Goal: Task Accomplishment & Management: Manage account settings

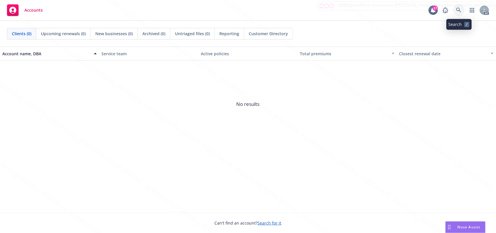
click at [459, 10] on icon at bounding box center [458, 10] width 5 height 5
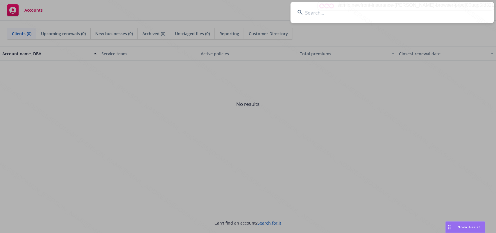
click at [333, 11] on input at bounding box center [392, 12] width 203 height 21
type input "[PERSON_NAME]"
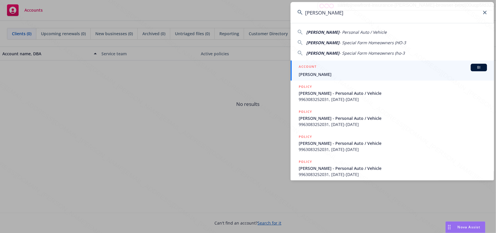
click at [339, 71] on div "ACCOUNT BI" at bounding box center [393, 68] width 188 height 8
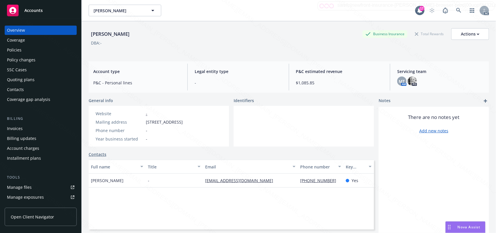
click at [269, 40] on div "DBA: -" at bounding box center [289, 43] width 401 height 6
click at [15, 53] on div "Policies" at bounding box center [14, 49] width 15 height 9
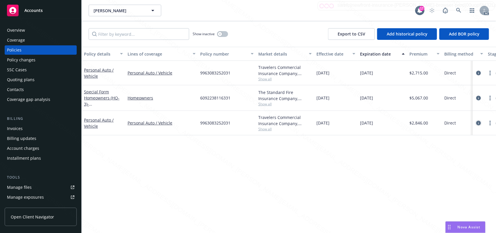
click at [480, 122] on icon "circleInformation" at bounding box center [478, 123] width 5 height 5
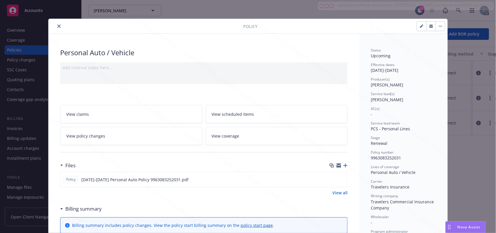
click at [276, 115] on link "View scheduled items" at bounding box center [277, 114] width 142 height 18
click at [265, 140] on link "View coverage" at bounding box center [277, 136] width 142 height 18
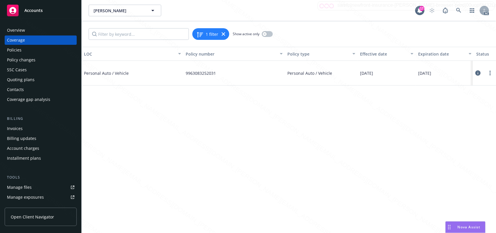
click at [477, 72] on icon at bounding box center [478, 72] width 5 height 5
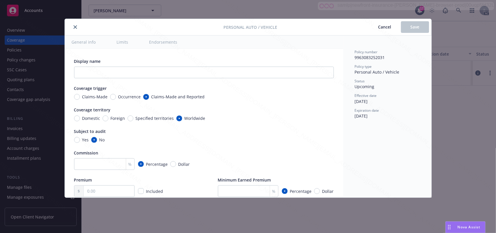
type textarea "x"
radio input "true"
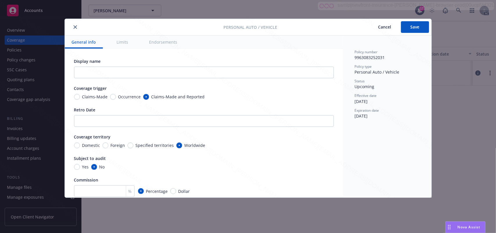
click at [162, 44] on button "Endorsements" at bounding box center [163, 41] width 42 height 13
type textarea "x"
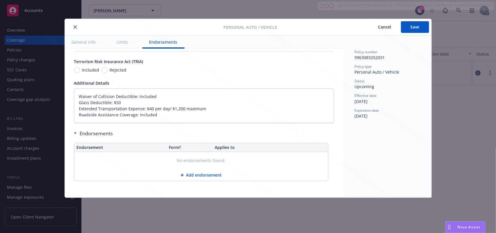
click at [75, 27] on icon "close" at bounding box center [75, 26] width 3 height 3
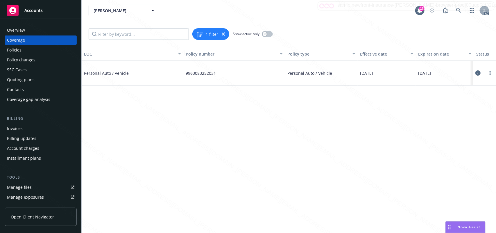
click at [478, 75] on icon at bounding box center [478, 72] width 5 height 5
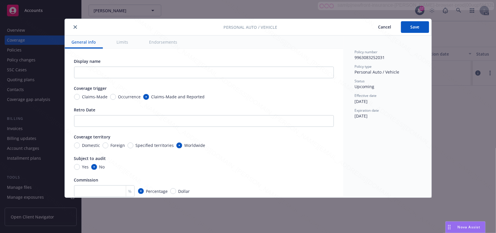
click at [156, 42] on button "Endorsements" at bounding box center [163, 41] width 42 height 13
type textarea "x"
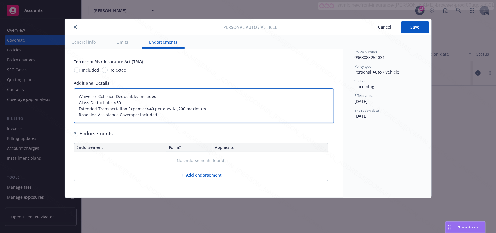
click at [195, 120] on textarea "Waiver of Collision Deductible: Included Glass Deductible: $50 Extended Transpo…" at bounding box center [204, 105] width 260 height 35
drag, startPoint x: 138, startPoint y: 122, endPoint x: 157, endPoint y: 121, distance: 18.9
click at [157, 121] on textarea "Waiver of Collision Deductible: Included Glass Deductible: $50 Extended Transpo…" at bounding box center [204, 105] width 260 height 35
paste textarea "Up to 15 miles per disablement"
type textarea "Waiver of Collision Deductible: Included Glass Deductible: $50 Extended Transpo…"
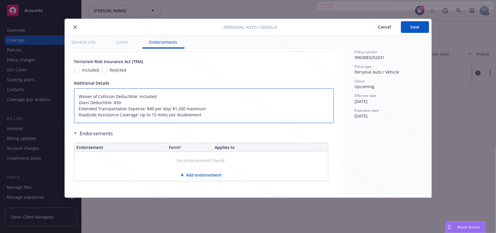
type textarea "x"
type textarea "Waiver of Collision Deductible: Included Glass Deductible: $50 Extended Transpo…"
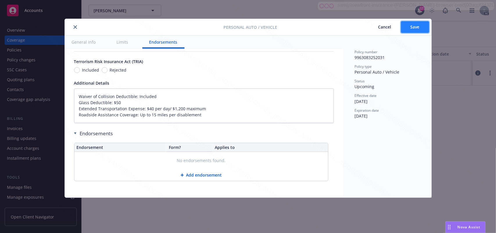
click at [416, 29] on span "Save" at bounding box center [415, 27] width 9 height 6
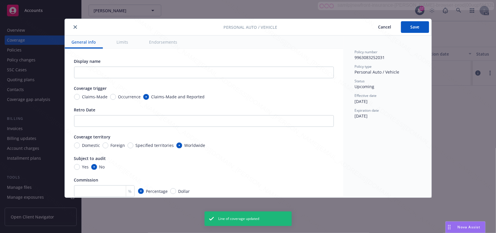
type textarea "x"
type textarea "Waiver of Collision Deductible: Included Glass Deductible: $50 Extended Transpo…"
click at [158, 44] on button "Endorsements" at bounding box center [163, 41] width 42 height 13
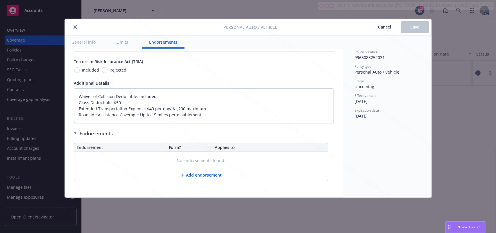
type textarea "x"
click at [74, 25] on icon "close" at bounding box center [75, 26] width 3 height 3
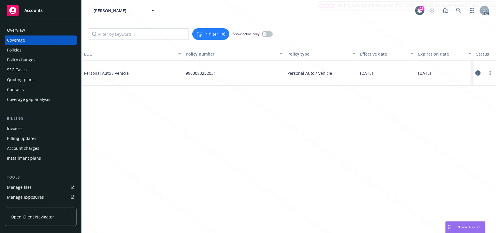
click at [16, 29] on div "Overview" at bounding box center [16, 30] width 18 height 9
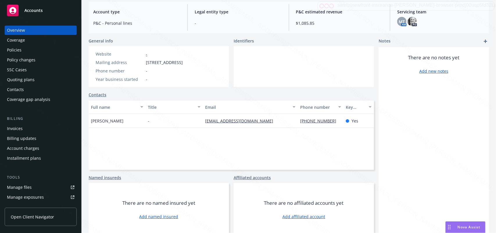
scroll to position [69, 0]
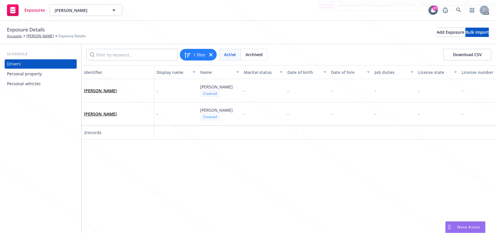
click at [22, 83] on div "Personal vehicles" at bounding box center [24, 83] width 34 height 9
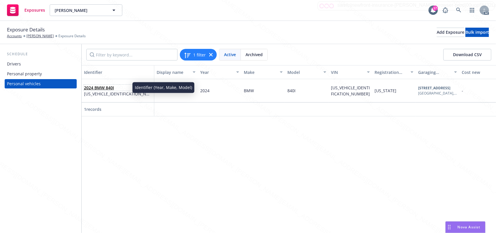
click at [103, 87] on link "2024 BMW 840I" at bounding box center [99, 88] width 30 height 6
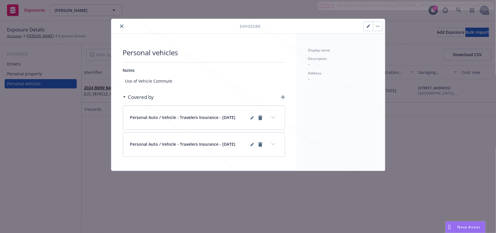
click at [123, 26] on icon "close" at bounding box center [121, 25] width 3 height 3
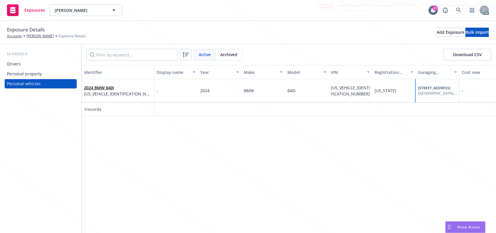
click at [441, 92] on div "Pebble Beach , CA , 93953" at bounding box center [437, 93] width 39 height 5
